Goal: Check status: Check status

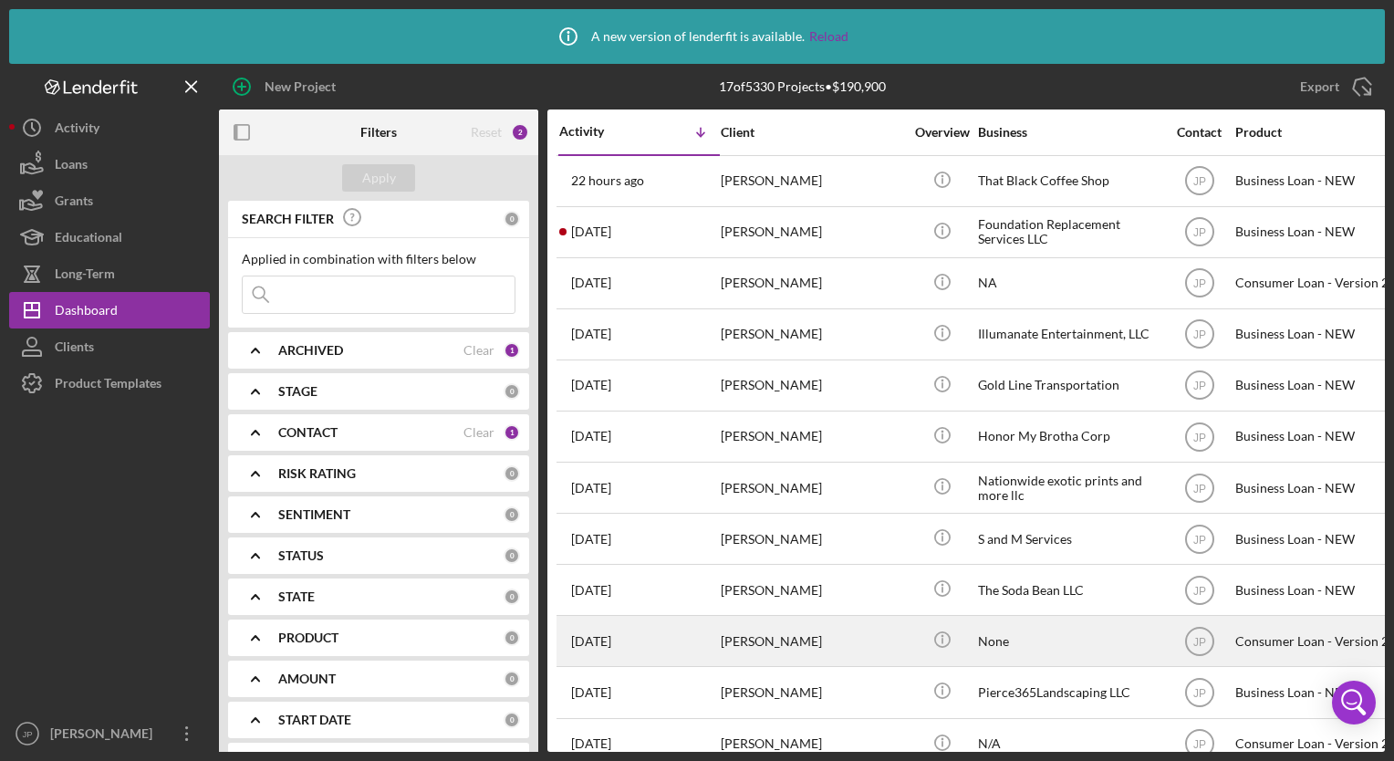
click at [811, 644] on div "[PERSON_NAME]" at bounding box center [812, 641] width 182 height 48
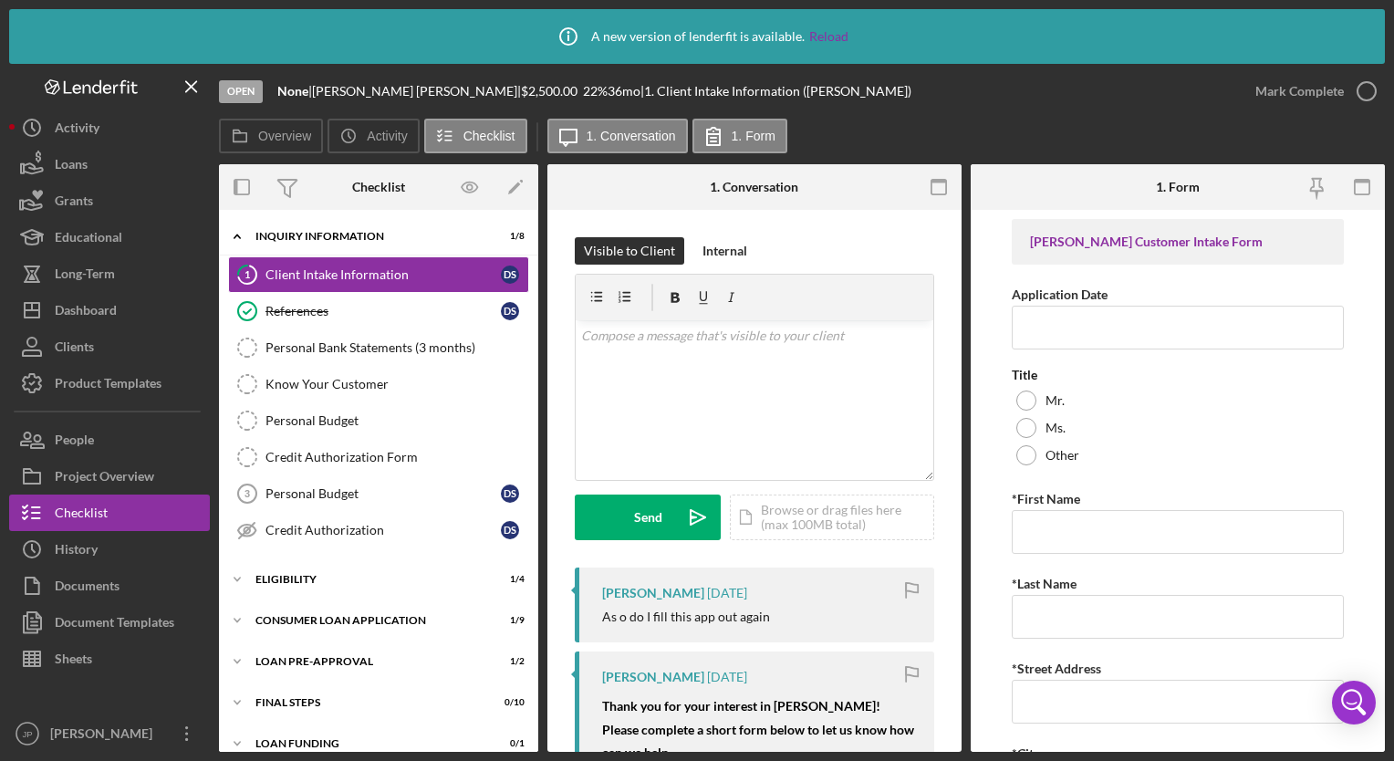
click at [144, 306] on button "Icon/Dashboard Dashboard" at bounding box center [109, 310] width 201 height 36
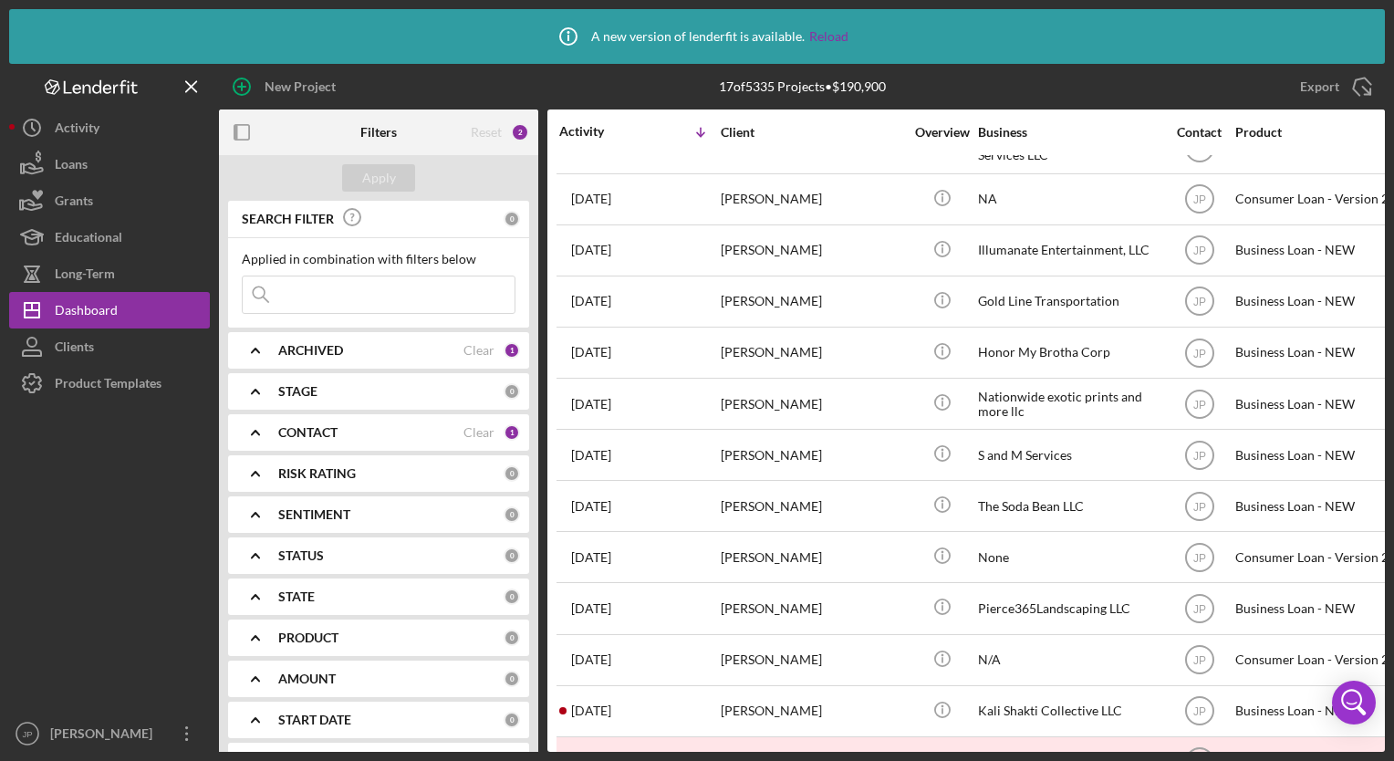
scroll to position [124, 0]
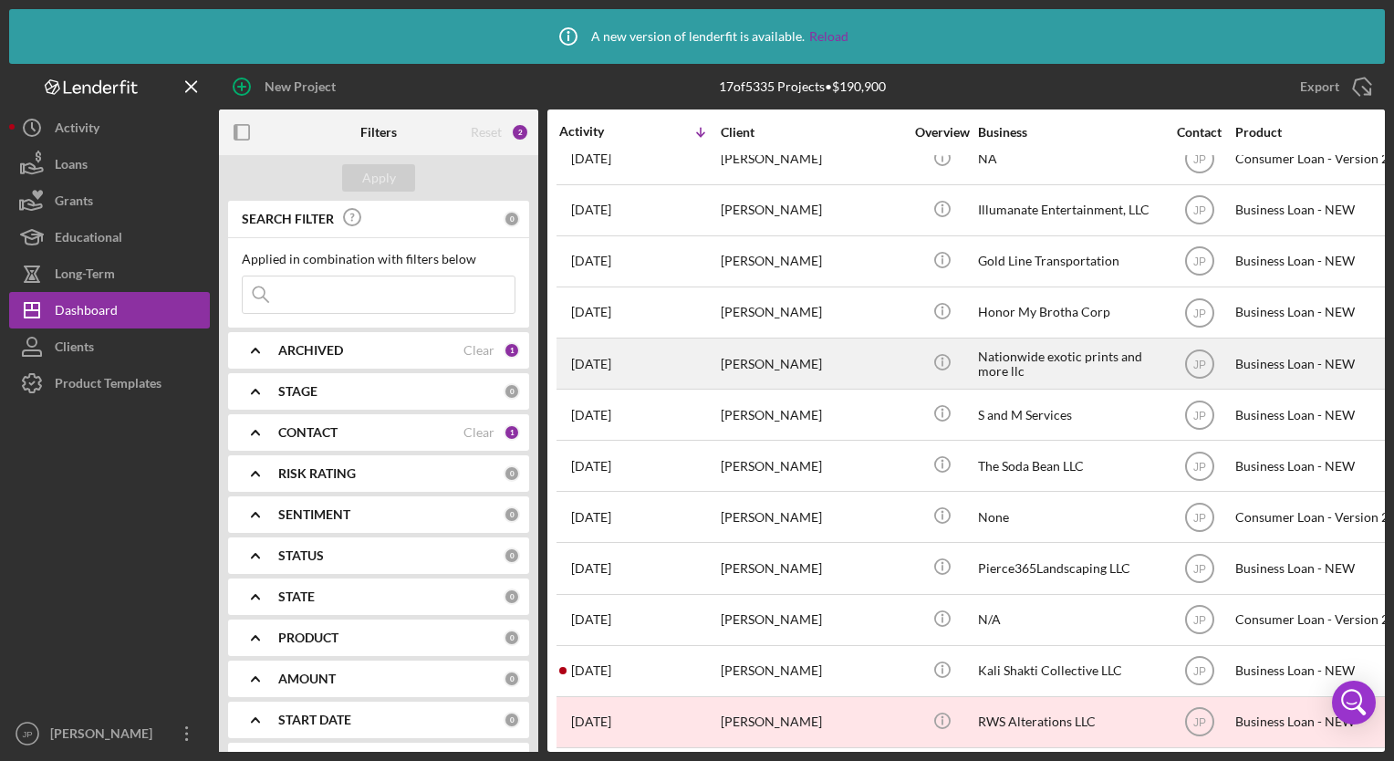
click at [851, 362] on div "[PERSON_NAME]" at bounding box center [812, 363] width 182 height 48
